Goal: Information Seeking & Learning: Learn about a topic

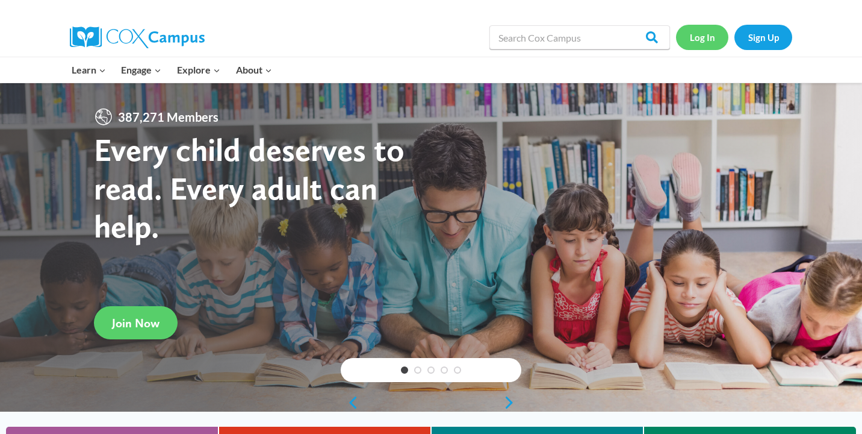
click at [700, 44] on link "Log In" at bounding box center [702, 37] width 52 height 25
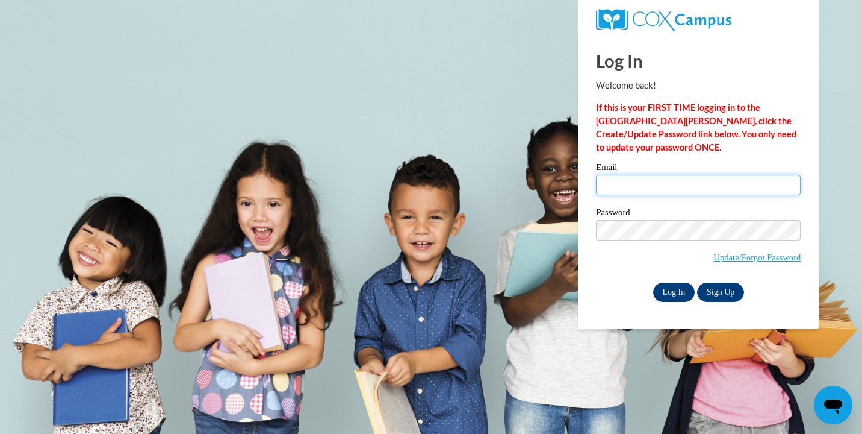
type input "annistondunson@yahoo.com"
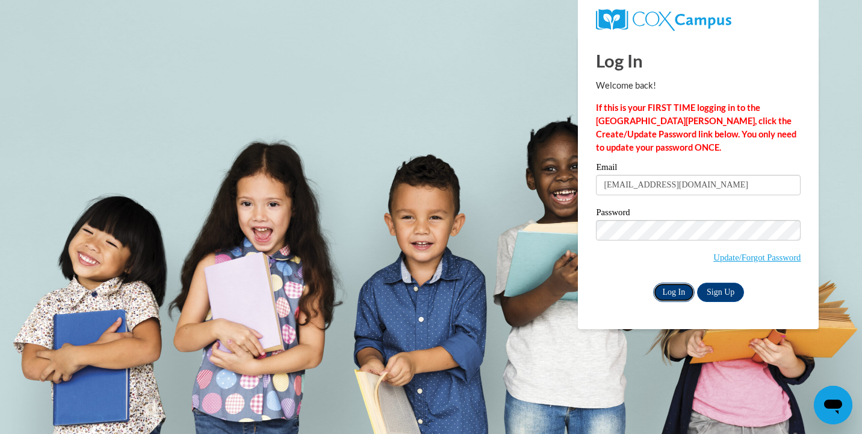
click at [660, 295] on input "Log In" at bounding box center [674, 291] width 42 height 19
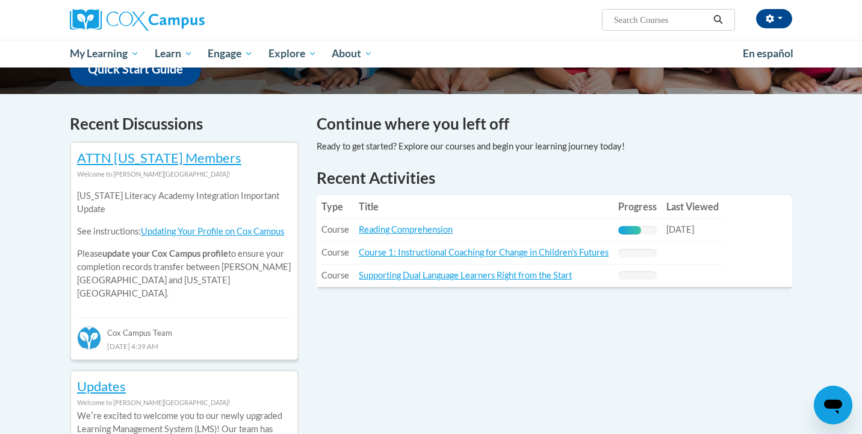
scroll to position [329, 0]
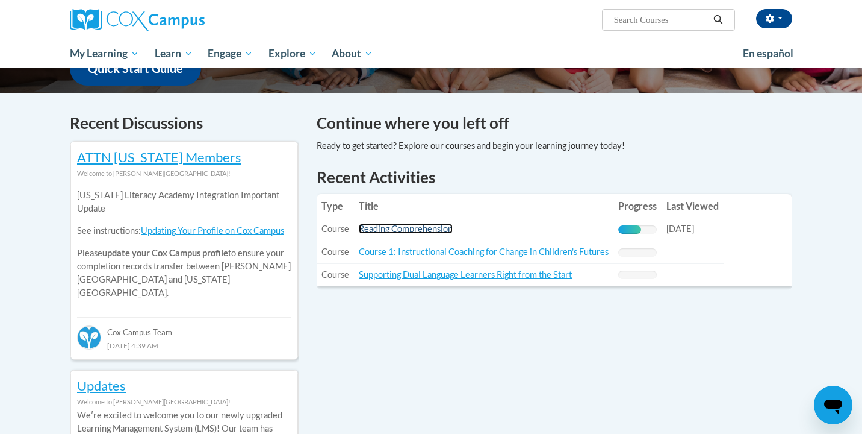
click at [424, 231] on link "Reading Comprehension" at bounding box center [406, 228] width 94 height 10
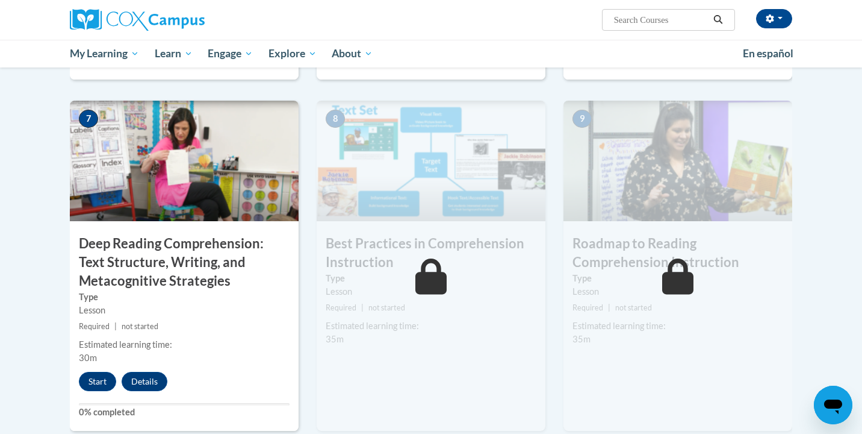
scroll to position [861, 0]
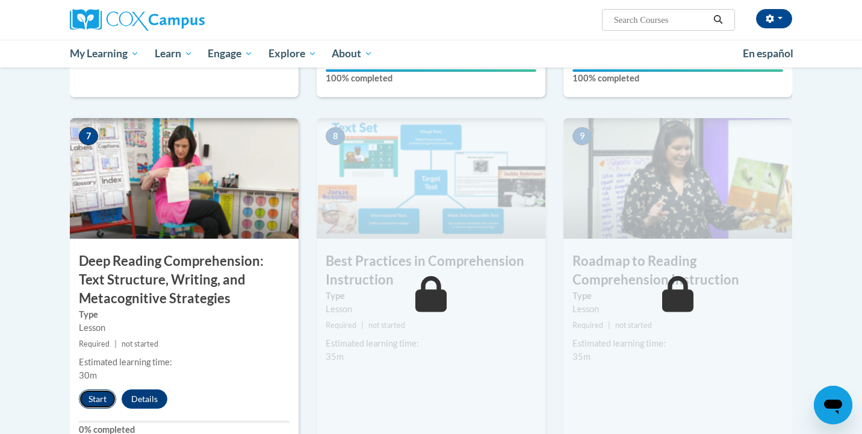
click at [90, 399] on button "Start" at bounding box center [97, 398] width 37 height 19
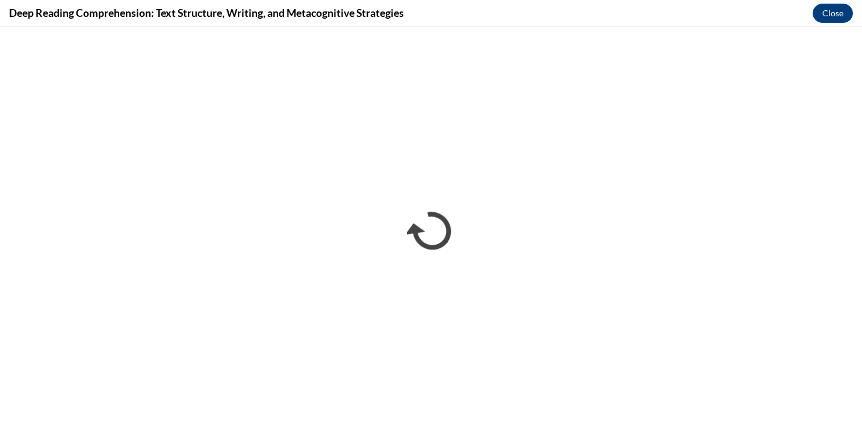
scroll to position [0, 0]
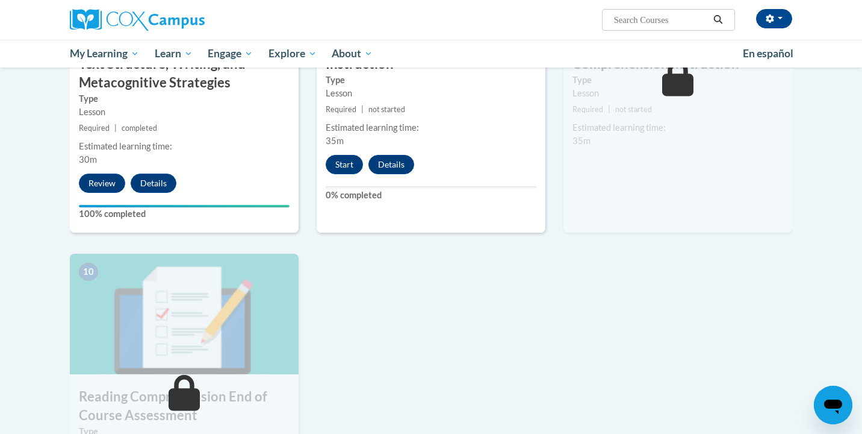
scroll to position [1074, 0]
